Goal: Book appointment/travel/reservation

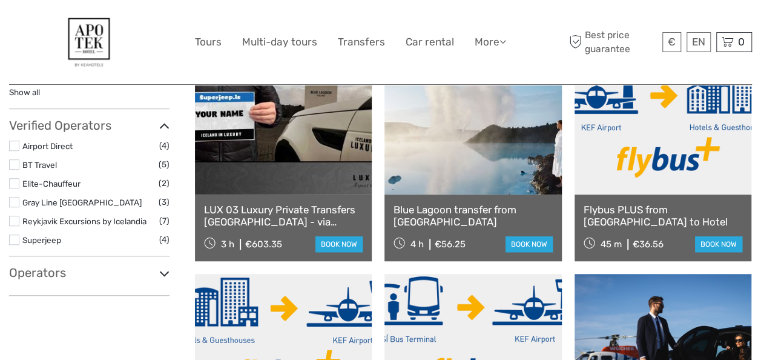
select select
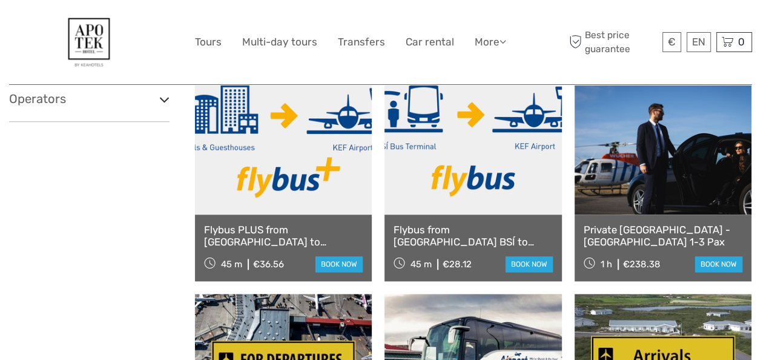
scroll to position [552, 0]
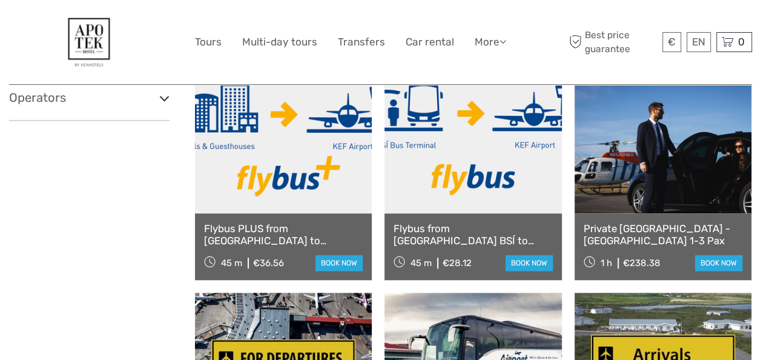
click at [116, 233] on div "Show filters Hide filters Filters Showing ( 18 ) out of ( 28 ) transfers Clear …" at bounding box center [102, 290] width 186 height 1377
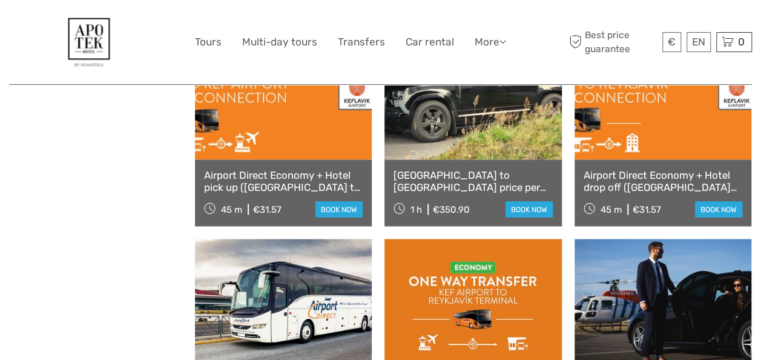
scroll to position [1012, 0]
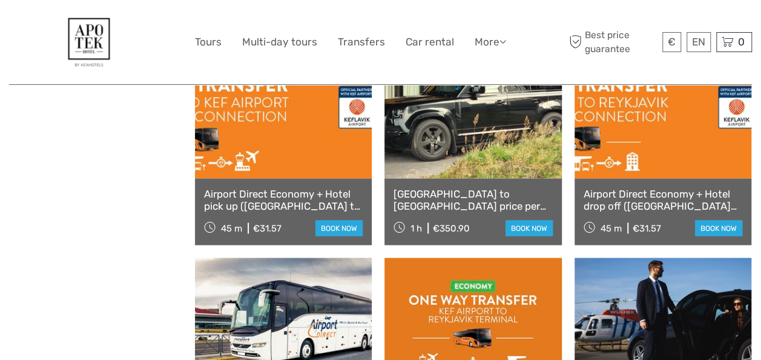
click at [654, 195] on link "Airport Direct Economy + Hotel drop off ([GEOGRAPHIC_DATA] to [GEOGRAPHIC_DATA])" at bounding box center [663, 199] width 159 height 25
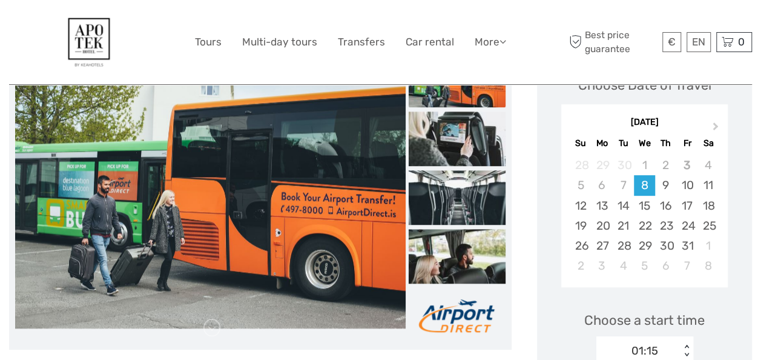
scroll to position [194, 0]
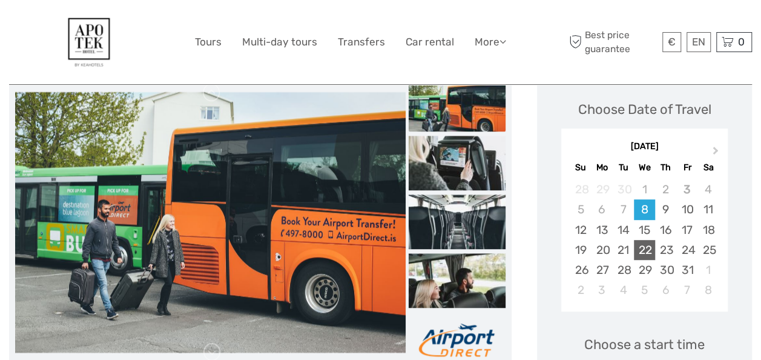
click at [643, 240] on div "22" at bounding box center [644, 250] width 21 height 20
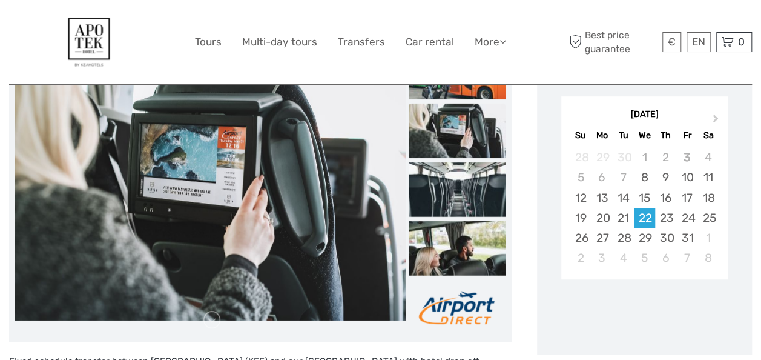
scroll to position [250, 0]
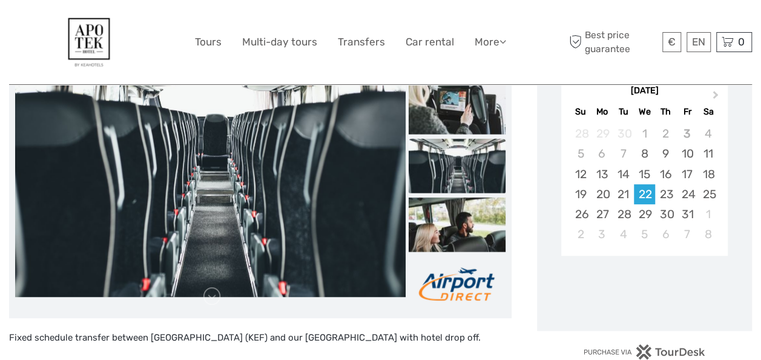
click at [472, 330] on p "Fixed schedule transfer between [GEOGRAPHIC_DATA] (KEF) and our [GEOGRAPHIC_DAT…" at bounding box center [260, 338] width 503 height 16
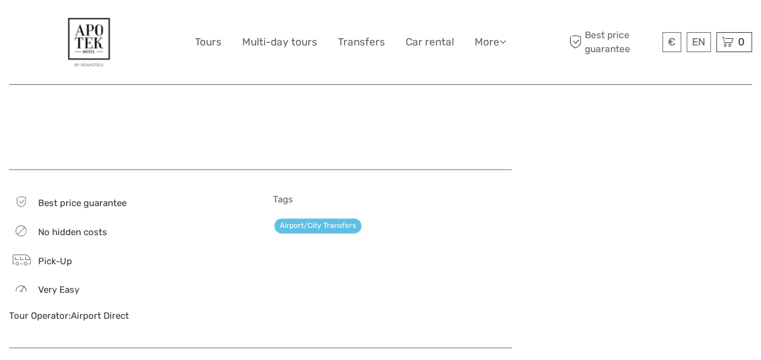
scroll to position [662, 0]
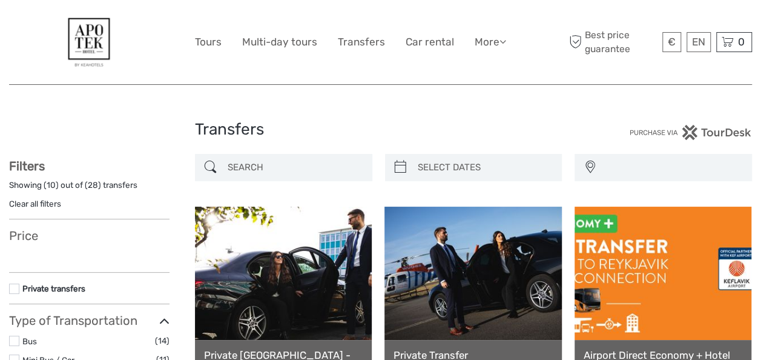
select select
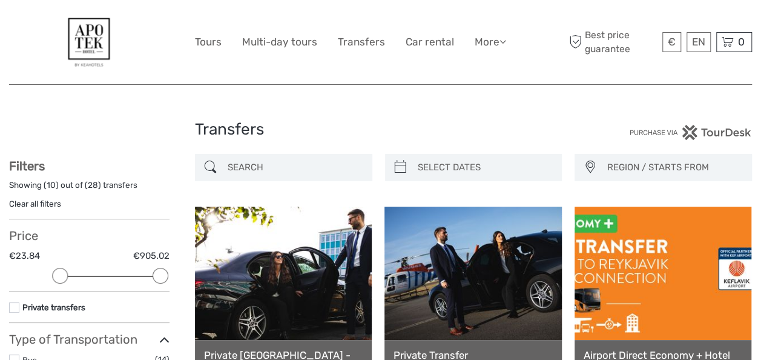
click at [430, 78] on div "€ ISK € $ £ EN English Español Deutsch Tours Multi-day tours Transfers Car rent…" at bounding box center [380, 42] width 743 height 84
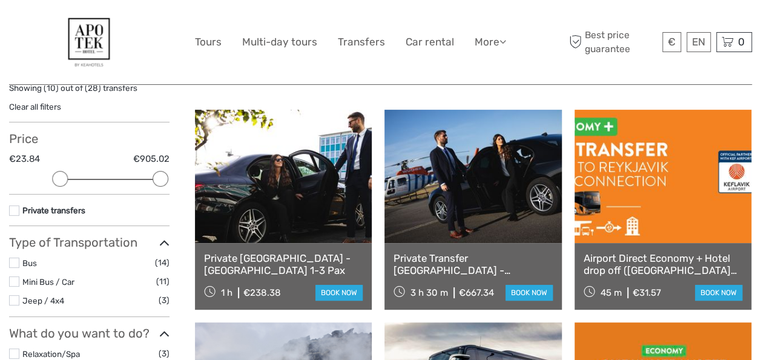
scroll to position [121, 0]
